Goal: Task Accomplishment & Management: Manage account settings

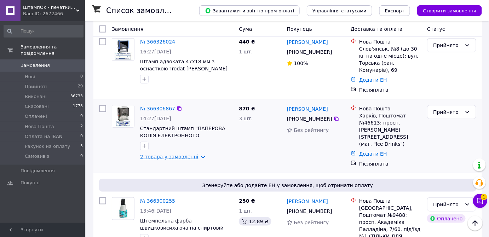
scroll to position [180, 0]
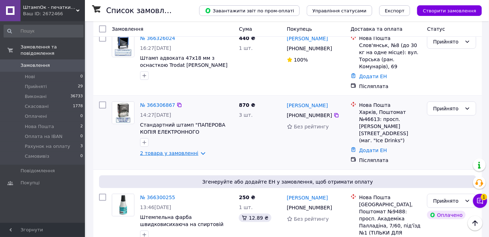
click at [182, 153] on link "2 товара у замовленні" at bounding box center [169, 153] width 58 height 6
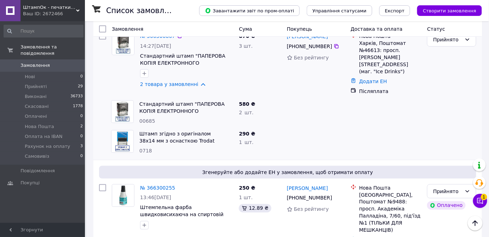
scroll to position [262, 0]
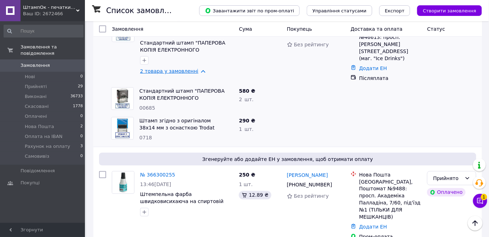
click at [178, 74] on link "2 товара у замовленні" at bounding box center [169, 71] width 58 height 6
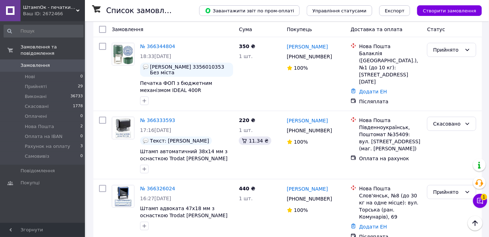
scroll to position [0, 0]
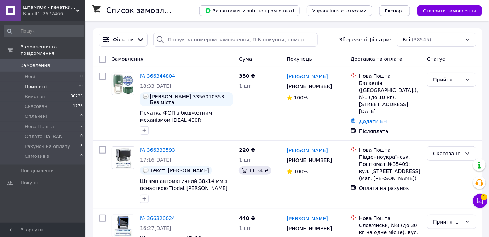
click at [72, 82] on li "Прийняті 29" at bounding box center [43, 87] width 87 height 10
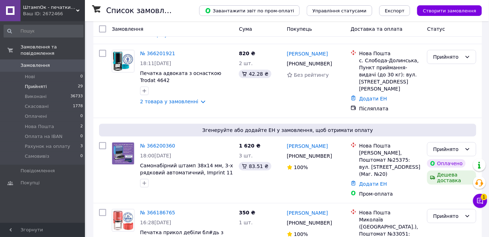
scroll to position [1318, 0]
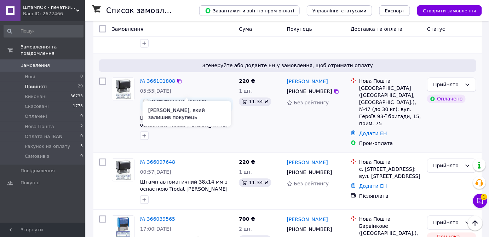
scroll to position [406, 0]
click at [173, 100] on span "Заступник керуючого магазином [PERSON_NAME]" at bounding box center [190, 105] width 80 height 11
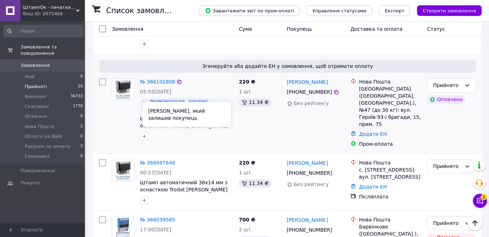
click at [173, 100] on span "Заступник керуючого магазином [PERSON_NAME]" at bounding box center [190, 105] width 80 height 11
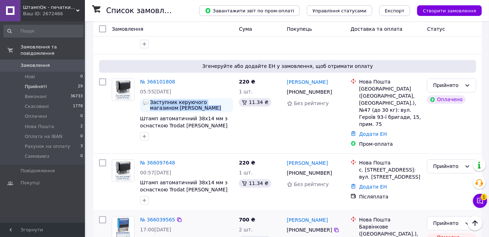
copy span "Заступник керуючого магазином [PERSON_NAME]"
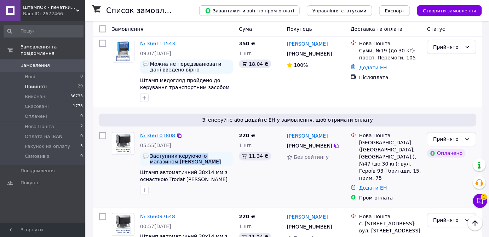
scroll to position [351, 0]
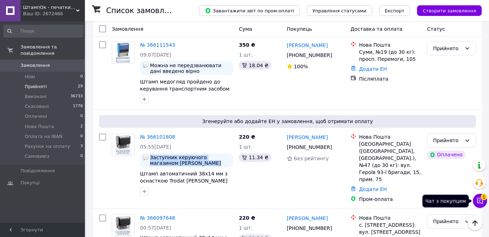
click at [483, 207] on button "Чат з покупцем 1" at bounding box center [480, 201] width 14 height 14
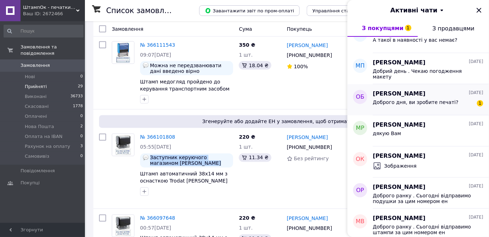
scroll to position [202, 0]
click at [447, 99] on div "Доброго дня, ви зробите печаті? 1" at bounding box center [428, 103] width 110 height 11
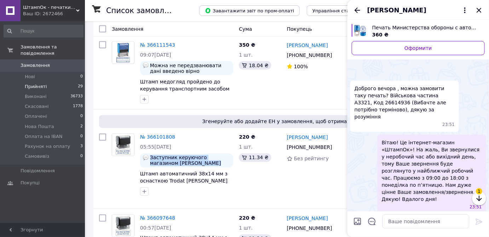
scroll to position [216, 0]
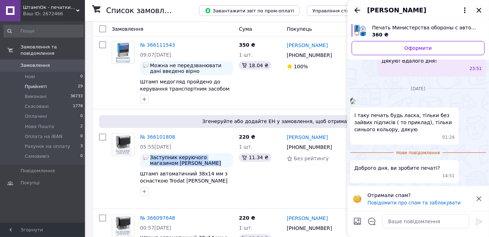
click at [356, 13] on icon "Назад" at bounding box center [357, 10] width 8 height 8
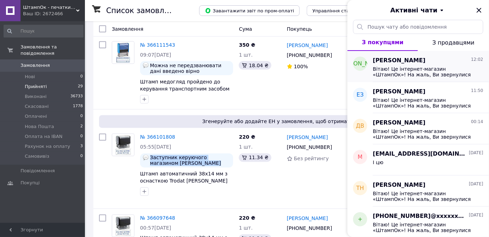
click at [438, 65] on div "Вітаю! Це інтернет-магазин «ШтампОк»! На жаль, Ви звернулися у неробочий час аб…" at bounding box center [428, 71] width 110 height 13
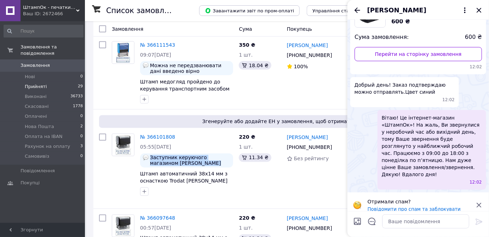
scroll to position [0, 0]
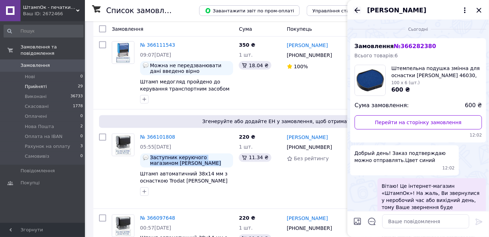
click at [357, 8] on icon "Назад" at bounding box center [357, 9] width 6 height 5
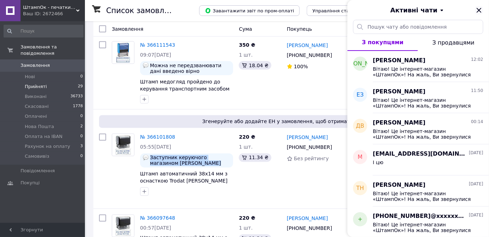
click at [480, 10] on icon "Закрити" at bounding box center [479, 10] width 8 height 8
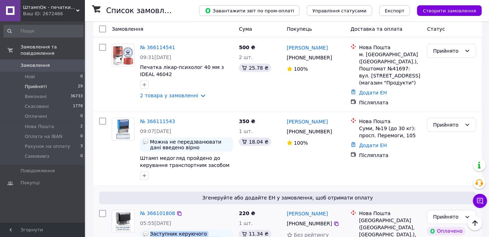
scroll to position [274, 0]
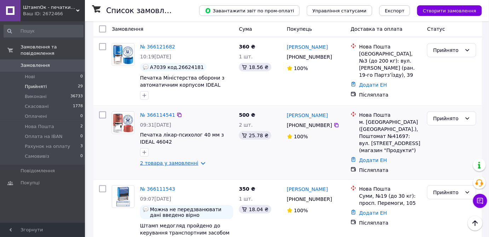
click at [178, 160] on link "2 товара у замовленні" at bounding box center [169, 163] width 58 height 6
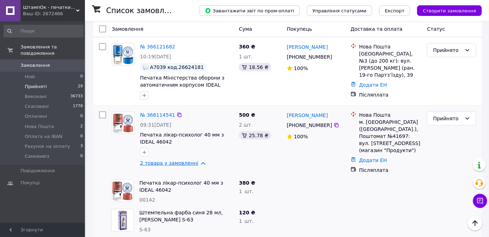
scroll to position [207, 0]
click at [178, 160] on link "2 товара у замовленні" at bounding box center [169, 163] width 58 height 6
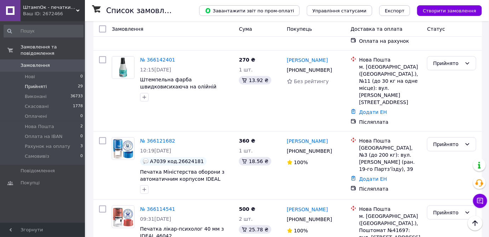
scroll to position [114, 0]
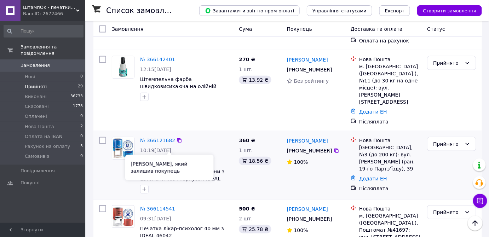
drag, startPoint x: 174, startPoint y: 146, endPoint x: 199, endPoint y: 147, distance: 24.8
click at [199, 157] on div "А7039 код.26624181" at bounding box center [186, 161] width 93 height 8
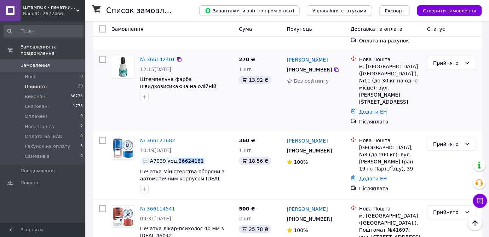
copy span "26624181"
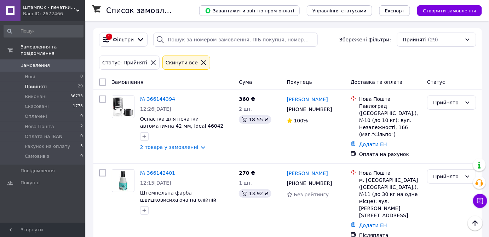
scroll to position [0, 0]
click at [178, 147] on link "2 товара у замовленні" at bounding box center [169, 147] width 58 height 6
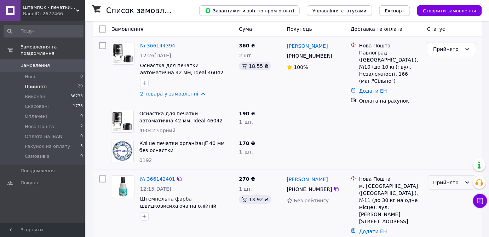
scroll to position [82, 0]
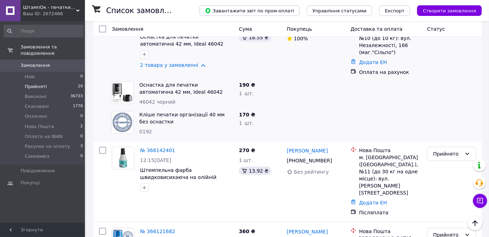
click at [475, 203] on button "Чат з покупцем" at bounding box center [480, 201] width 14 height 14
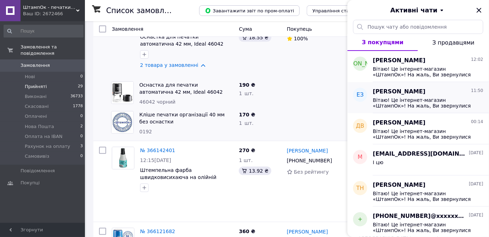
click at [454, 90] on div "[PERSON_NAME] 11:50" at bounding box center [428, 92] width 110 height 8
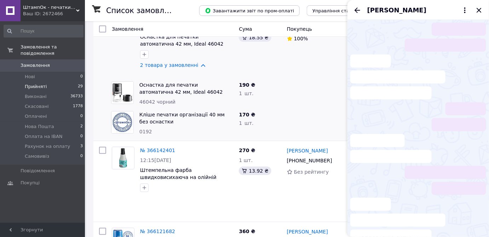
scroll to position [110, 0]
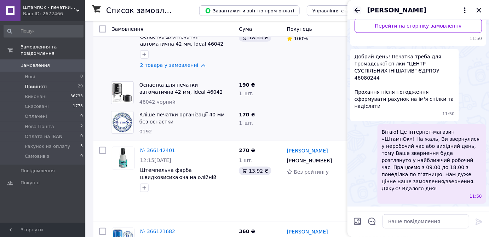
click at [355, 11] on icon "Назад" at bounding box center [357, 10] width 8 height 8
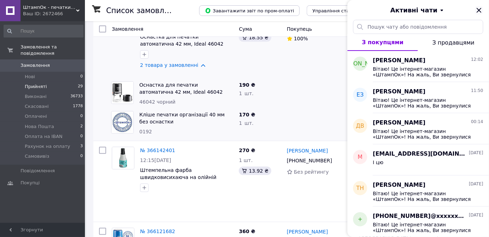
click at [478, 14] on icon "Закрити" at bounding box center [479, 10] width 8 height 8
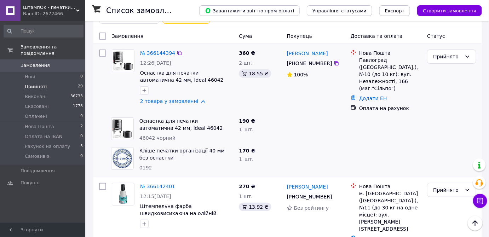
scroll to position [39, 0]
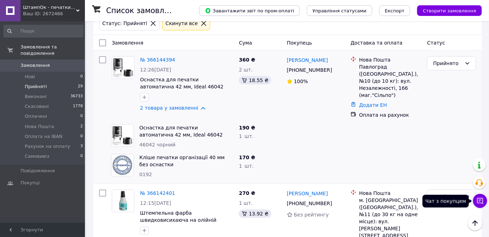
click at [479, 202] on icon at bounding box center [479, 200] width 7 height 7
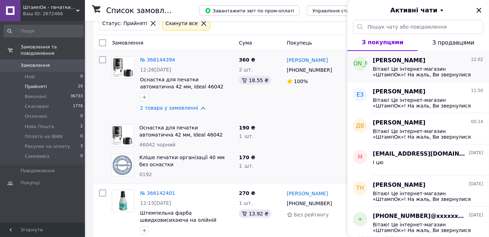
click at [440, 67] on span "Вітаю! Це інтернет-магазин «ШтампОк»! На жаль, Ви звернулися у неробочий час аб…" at bounding box center [423, 71] width 100 height 11
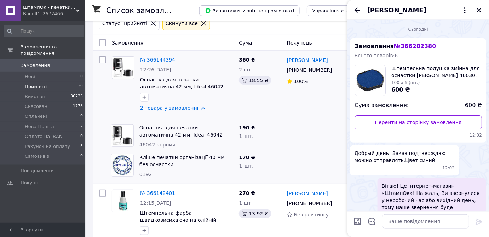
scroll to position [68, 0]
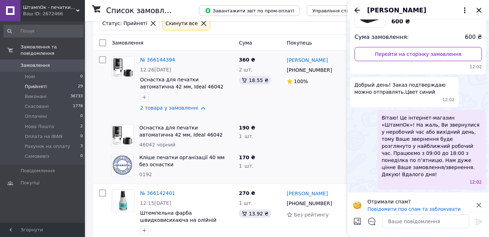
click at [358, 7] on icon "Назад" at bounding box center [357, 10] width 8 height 8
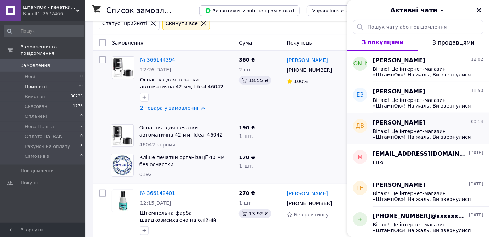
click at [404, 134] on span "Вітаю! Це інтернет-магазин «ШтампОк»! На жаль, Ви звернулися у неробочий час аб…" at bounding box center [423, 133] width 100 height 11
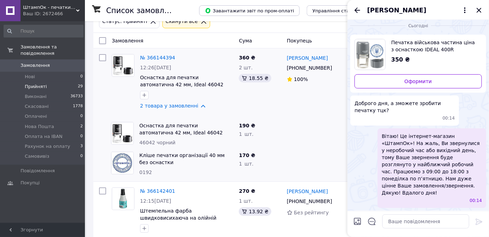
scroll to position [42, 0]
click at [353, 11] on icon "Назад" at bounding box center [357, 10] width 8 height 8
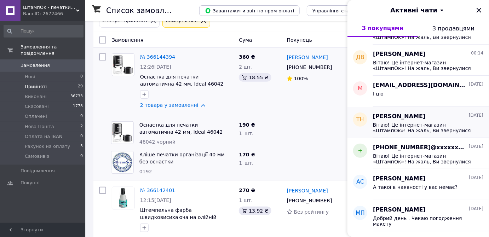
scroll to position [55, 0]
click at [419, 95] on div "І цю" at bounding box center [428, 94] width 110 height 11
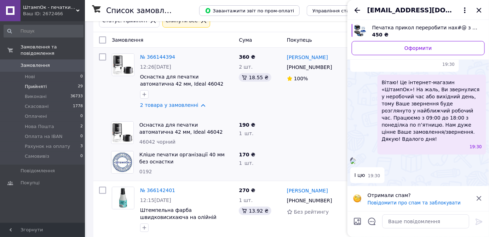
scroll to position [42, 0]
click at [358, 12] on icon "Назад" at bounding box center [357, 10] width 8 height 8
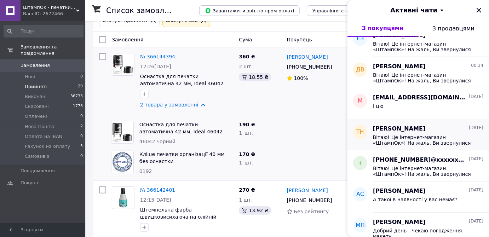
scroll to position [45, 0]
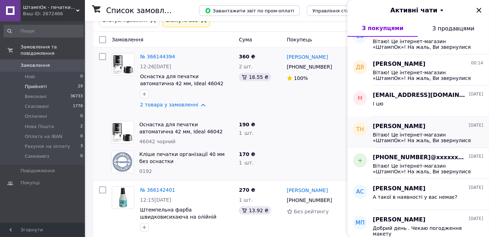
click at [429, 143] on span "Вітаю! Це інтернет-магазин «ШтампОк»! На жаль, Ви звернулися у неробочий час аб…" at bounding box center [423, 137] width 100 height 11
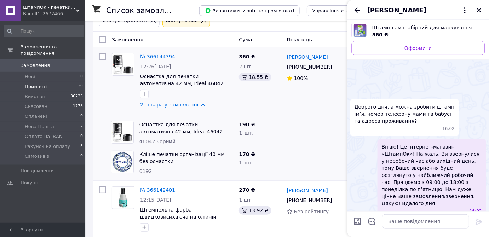
scroll to position [29, 0]
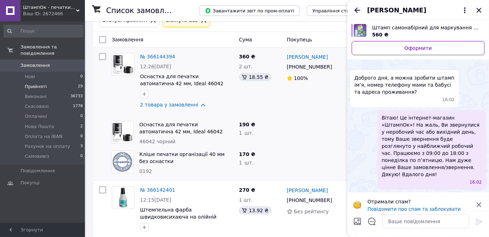
click at [355, 9] on icon "Назад" at bounding box center [357, 9] width 6 height 5
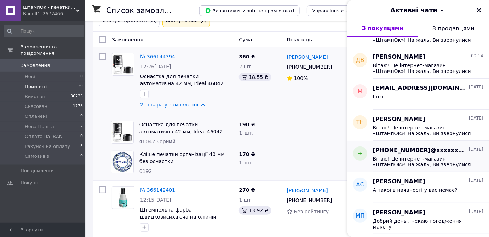
scroll to position [52, 0]
click at [409, 148] on span "[PHONE_NUMBER]@xxxxxx$.com" at bounding box center [420, 150] width 94 height 8
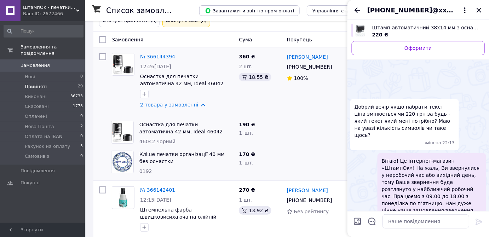
scroll to position [36, 0]
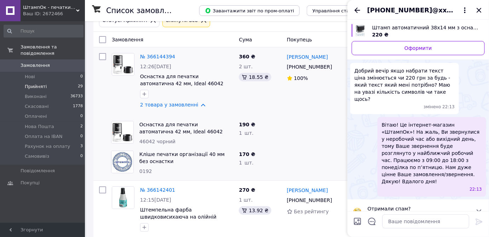
click at [353, 6] on div "[PHONE_NUMBER]@xxxxxx$.com" at bounding box center [417, 10] width 141 height 20
click at [354, 8] on icon "Назад" at bounding box center [357, 10] width 8 height 8
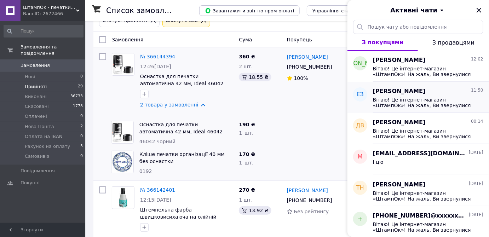
scroll to position [1, 0]
click at [424, 99] on span "Вітаю! Це інтернет-магазин «ШтампОк»! На жаль, Ви звернулися у неробочий час аб…" at bounding box center [423, 102] width 100 height 11
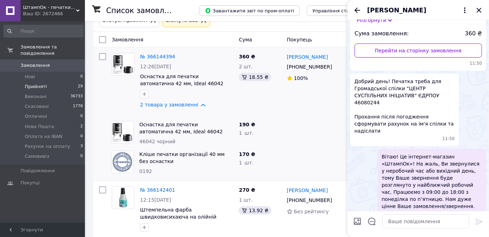
scroll to position [82, 0]
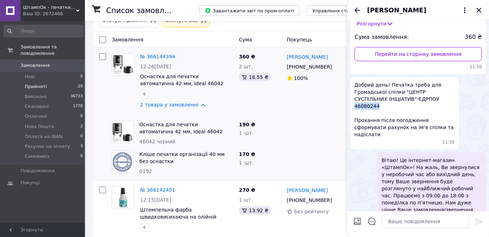
drag, startPoint x: 402, startPoint y: 99, endPoint x: 431, endPoint y: 99, distance: 29.0
click at [431, 99] on span "Добрий день! Печатка треба для Громадської спілки "ЦЕНТР СУСПІЛЬНИХ ІНІЦІАТИВ" …" at bounding box center [404, 109] width 100 height 57
copy span "46080244"
click at [356, 11] on icon "Назад" at bounding box center [357, 10] width 8 height 8
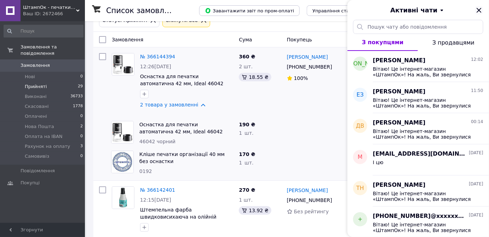
click at [476, 10] on icon "Закрити" at bounding box center [479, 10] width 8 height 8
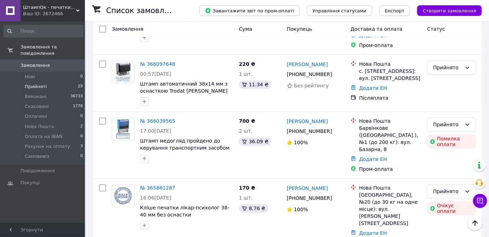
scroll to position [566, 0]
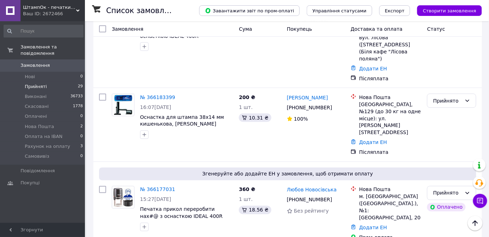
scroll to position [1222, 0]
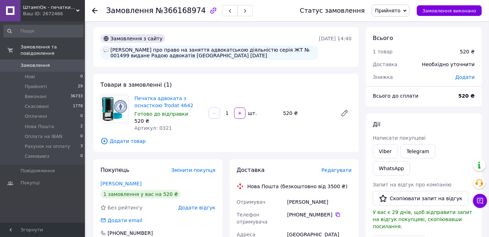
scroll to position [1, 0]
drag, startPoint x: 149, startPoint y: 54, endPoint x: 178, endPoint y: 55, distance: 29.7
click at [178, 55] on div "[PERSON_NAME] про право на заняття адвокатською діяльністю серія ЖТ № 001499 ви…" at bounding box center [208, 52] width 217 height 14
copy div "ЖТ № 001499"
drag, startPoint x: 111, startPoint y: 60, endPoint x: 139, endPoint y: 60, distance: 28.3
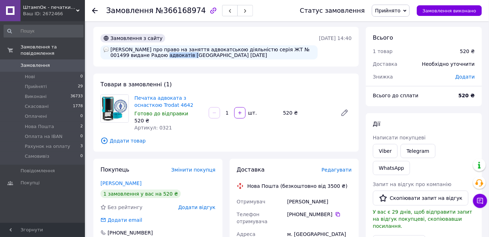
click at [139, 59] on div "[PERSON_NAME] про право на заняття адвокатською діяльністю серія ЖТ № 001499 ви…" at bounding box center [208, 52] width 217 height 14
copy div "[DATE]"
drag, startPoint x: 110, startPoint y: 49, endPoint x: 181, endPoint y: 51, distance: 71.1
click at [181, 51] on div "[PERSON_NAME] про право на заняття адвокатською діяльністю серія ЖТ № 001499 ви…" at bounding box center [208, 52] width 217 height 14
copy div "[PERSON_NAME]"
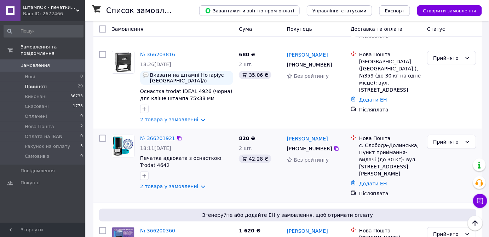
scroll to position [934, 0]
click at [185, 183] on link "2 товара у замовленні" at bounding box center [169, 186] width 58 height 6
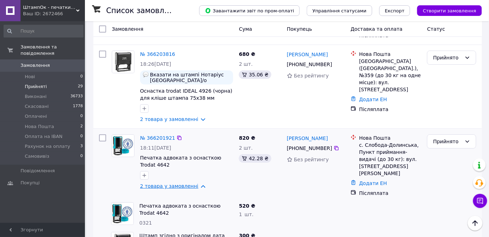
click at [185, 183] on link "2 товара у замовленні" at bounding box center [169, 186] width 58 height 6
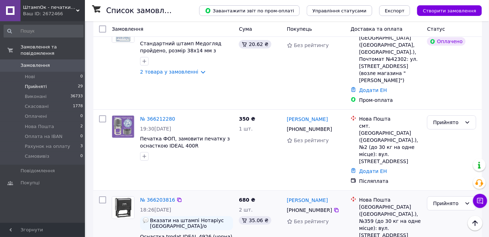
scroll to position [798, 0]
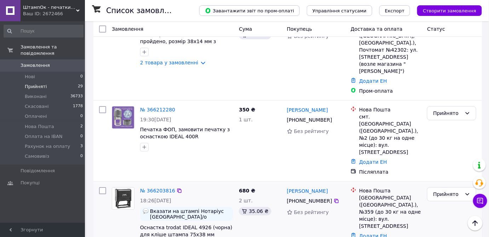
click at [157, 188] on link "№ 366203816" at bounding box center [157, 191] width 35 height 6
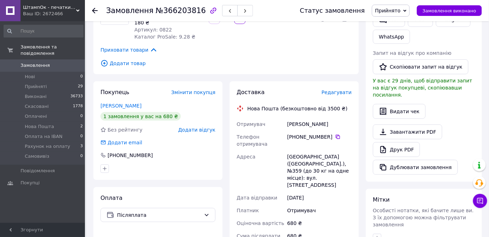
scroll to position [47, 0]
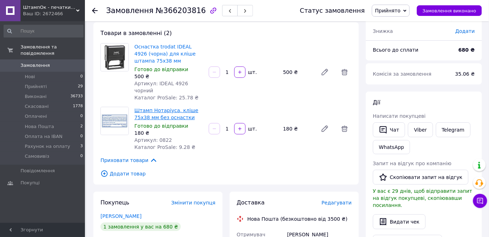
click at [169, 107] on link "Штамп Нотаріуса, кліше 75х38 мм без оснастки" at bounding box center [166, 113] width 64 height 13
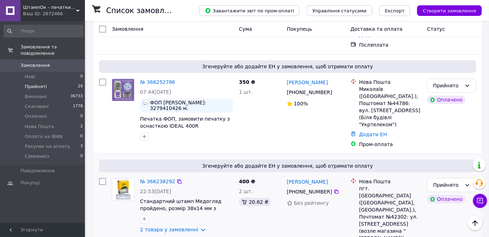
scroll to position [633, 0]
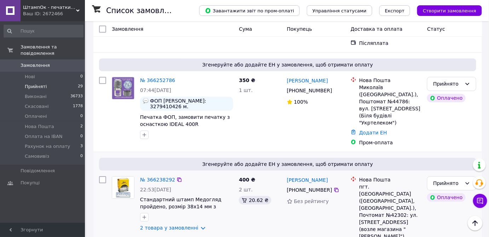
click at [175, 211] on div at bounding box center [187, 216] width 96 height 11
click at [177, 225] on link "2 товара у замовленні" at bounding box center [169, 228] width 58 height 6
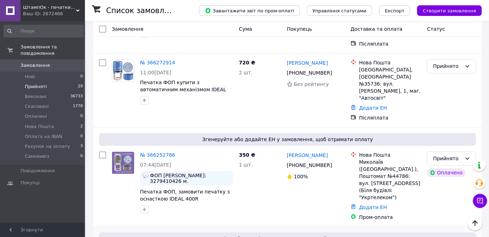
scroll to position [558, 0]
click at [165, 152] on link "№ 366252786" at bounding box center [157, 155] width 35 height 6
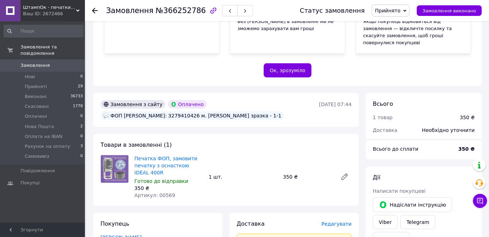
scroll to position [139, 0]
drag, startPoint x: 196, startPoint y: 101, endPoint x: 221, endPoint y: 101, distance: 25.1
click at [221, 112] on div "ФОП [PERSON_NAME]: 3279410426 м. [PERSON_NAME] зразка - 1-1" at bounding box center [192, 116] width 184 height 8
copy div "3279410426"
drag, startPoint x: 122, startPoint y: 103, endPoint x: 183, endPoint y: 102, distance: 61.2
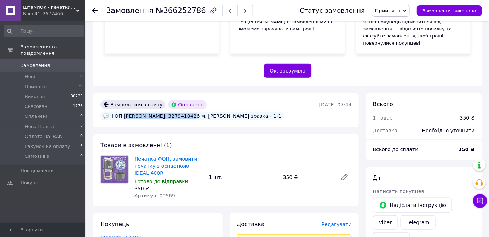
click at [183, 112] on div "ФОП [PERSON_NAME]: 3279410426 м. [PERSON_NAME] зразка - 1-1" at bounding box center [192, 116] width 184 height 8
copy div "[PERSON_NAME]"
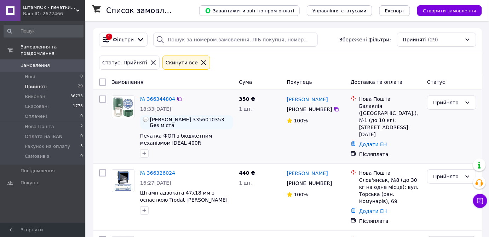
click at [153, 93] on div "№ 366344804 18:33[DATE] [PERSON_NAME] 3356010353 Без міста Печатка ФОП з бюджет…" at bounding box center [186, 127] width 99 height 68
click at [151, 96] on link "№ 366344804" at bounding box center [157, 99] width 35 height 6
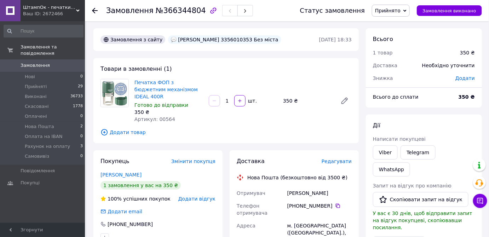
drag, startPoint x: 257, startPoint y: 39, endPoint x: 284, endPoint y: 40, distance: 26.6
click at [281, 40] on div "[PERSON_NAME] 3356010353 Без міста" at bounding box center [224, 39] width 113 height 8
copy div "3356010353"
click at [121, 88] on img at bounding box center [115, 93] width 28 height 28
click at [146, 87] on link "Печатка ФОП з бюджетним механізмом IDEAL 400R" at bounding box center [165, 90] width 63 height 20
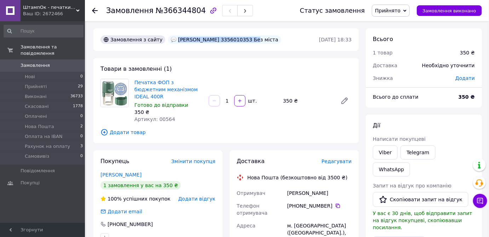
drag, startPoint x: 172, startPoint y: 39, endPoint x: 245, endPoint y: 41, distance: 73.9
click at [245, 41] on div "[PERSON_NAME] 3356010353 Без міста" at bounding box center [224, 39] width 113 height 8
copy div "[PERSON_NAME]"
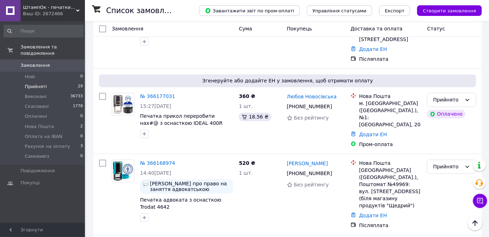
scroll to position [1318, 0]
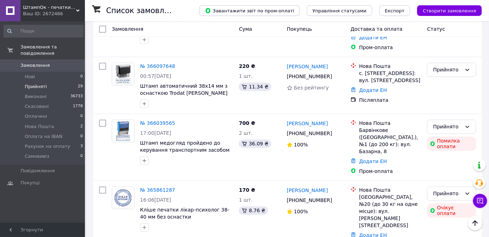
scroll to position [506, 0]
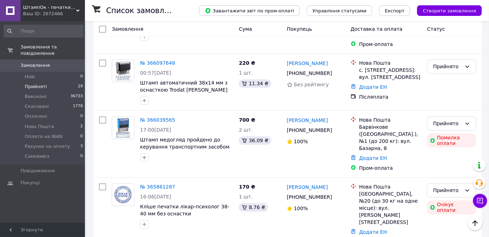
click at [484, 209] on div "Чат з покупцем Тех підтримка Чат з покупцем" at bounding box center [480, 183] width 14 height 54
click at [483, 204] on icon at bounding box center [479, 200] width 7 height 7
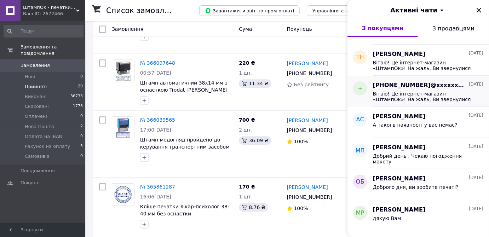
scroll to position [117, 0]
click at [429, 156] on span "Добрий день . Чекаю погодження макету" at bounding box center [423, 158] width 100 height 11
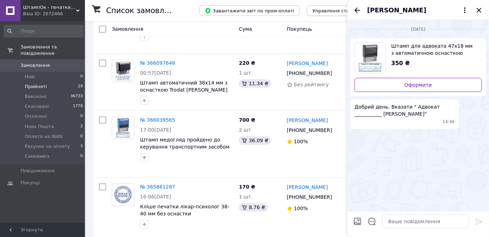
scroll to position [11, 0]
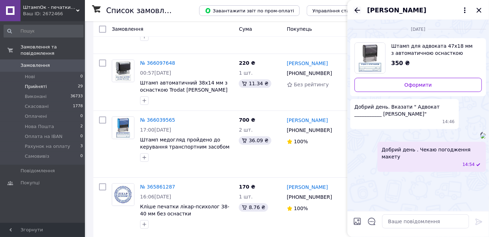
click at [354, 7] on icon "Назад" at bounding box center [357, 10] width 8 height 8
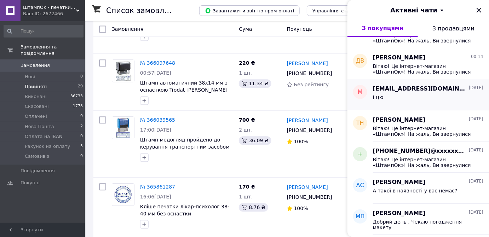
scroll to position [51, 0]
click at [409, 98] on div "І цю" at bounding box center [428, 98] width 110 height 11
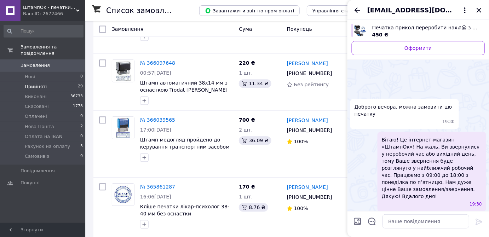
scroll to position [106, 0]
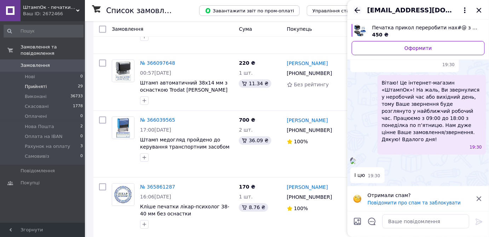
click at [357, 10] on icon "Назад" at bounding box center [357, 9] width 6 height 5
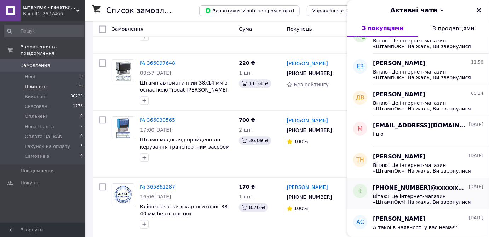
scroll to position [66, 0]
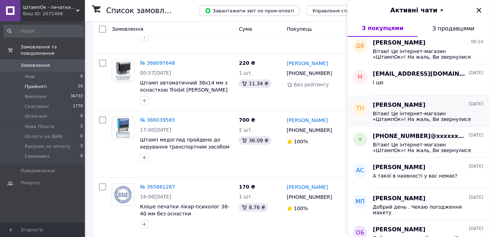
click at [422, 113] on span "Вітаю! Це інтернет-магазин «ШтампОк»! На жаль, Ви звернулися у неробочий час аб…" at bounding box center [423, 116] width 100 height 11
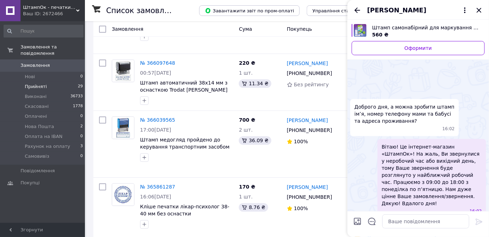
scroll to position [29, 0]
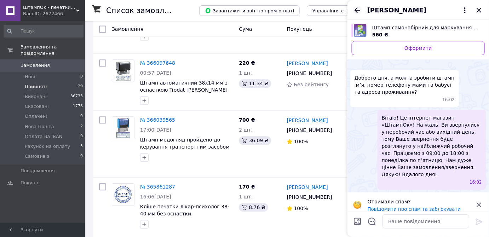
click at [357, 10] on icon "Назад" at bounding box center [357, 10] width 8 height 8
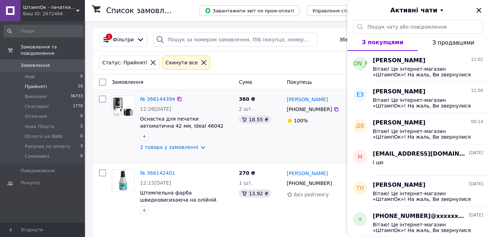
scroll to position [0, 0]
drag, startPoint x: 480, startPoint y: 10, endPoint x: 300, endPoint y: 73, distance: 190.7
click at [480, 10] on icon "Закрити" at bounding box center [479, 10] width 8 height 8
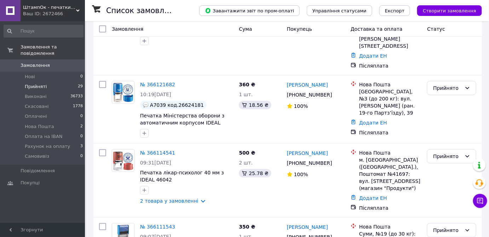
scroll to position [506, 0]
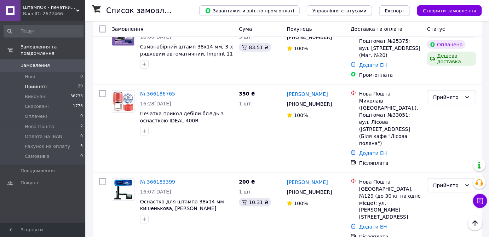
scroll to position [1137, 0]
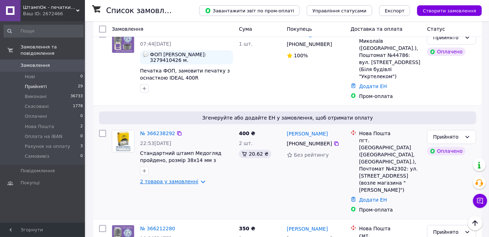
click at [165, 179] on link "2 товара у замовленні" at bounding box center [169, 182] width 58 height 6
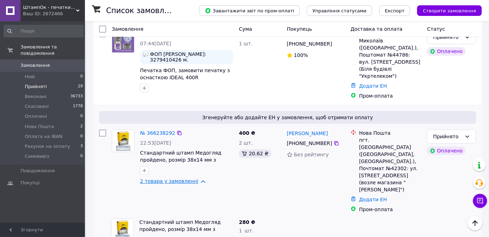
click at [165, 178] on link "2 товара у замовленні" at bounding box center [169, 181] width 58 height 6
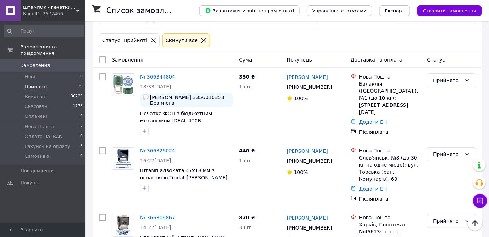
scroll to position [0, 0]
